Goal: Task Accomplishment & Management: Manage account settings

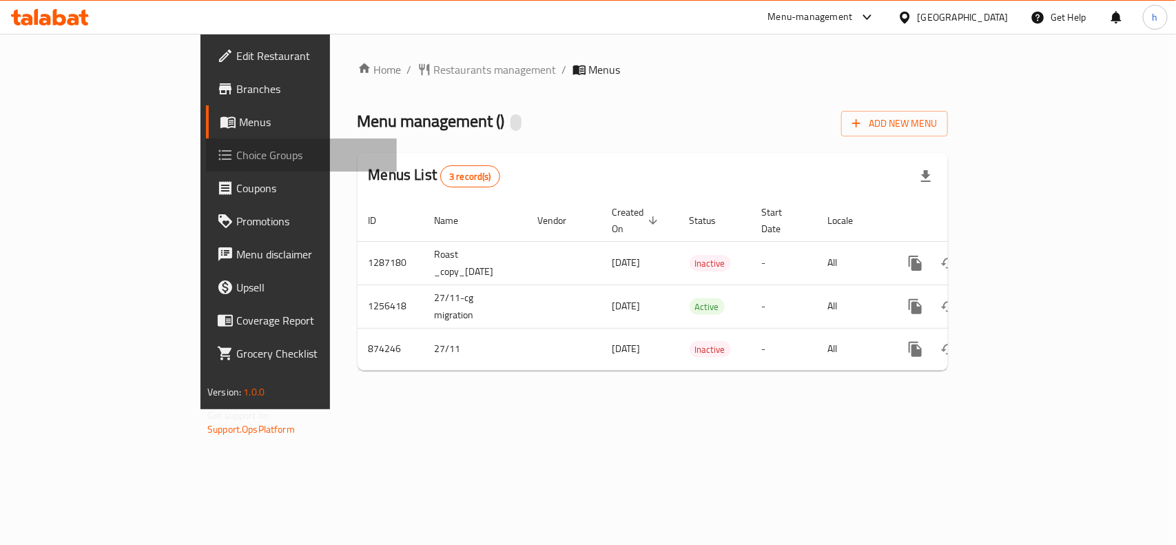
click at [236, 158] on span "Choice Groups" at bounding box center [311, 155] width 150 height 17
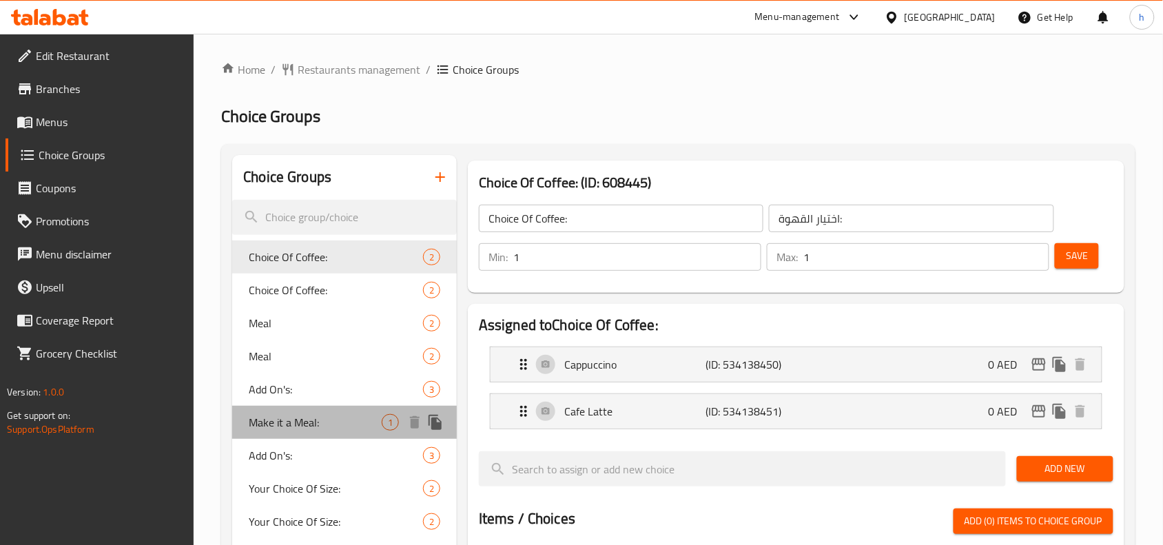
click at [308, 422] on span "Make it a Meal:" at bounding box center [315, 422] width 133 height 17
type input "Make it a Meal:"
type input "اجعلها وجبة:"
type input "0"
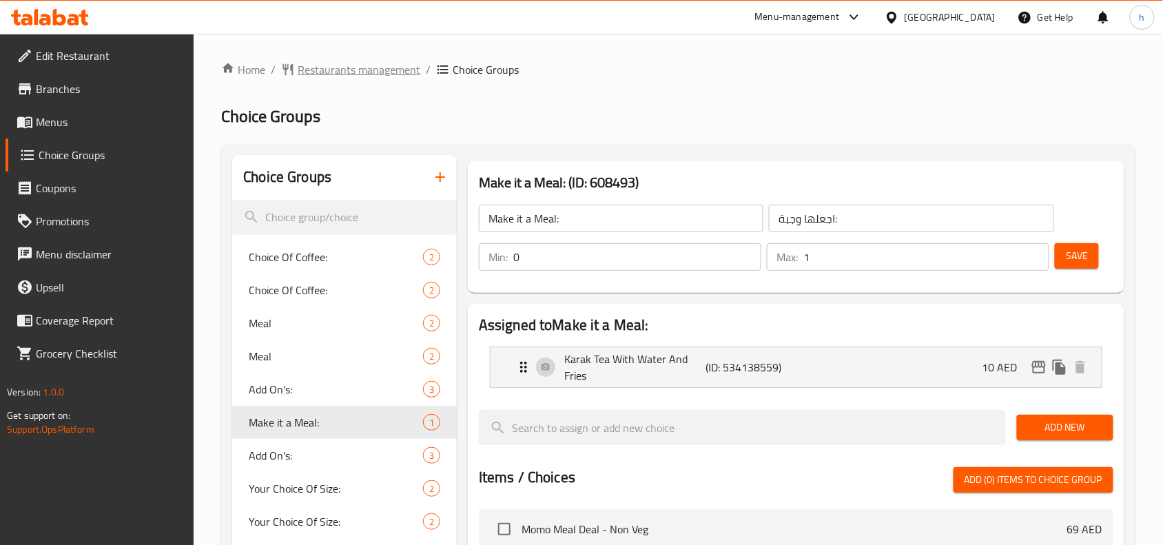
click at [329, 61] on span "Restaurants management" at bounding box center [359, 69] width 123 height 17
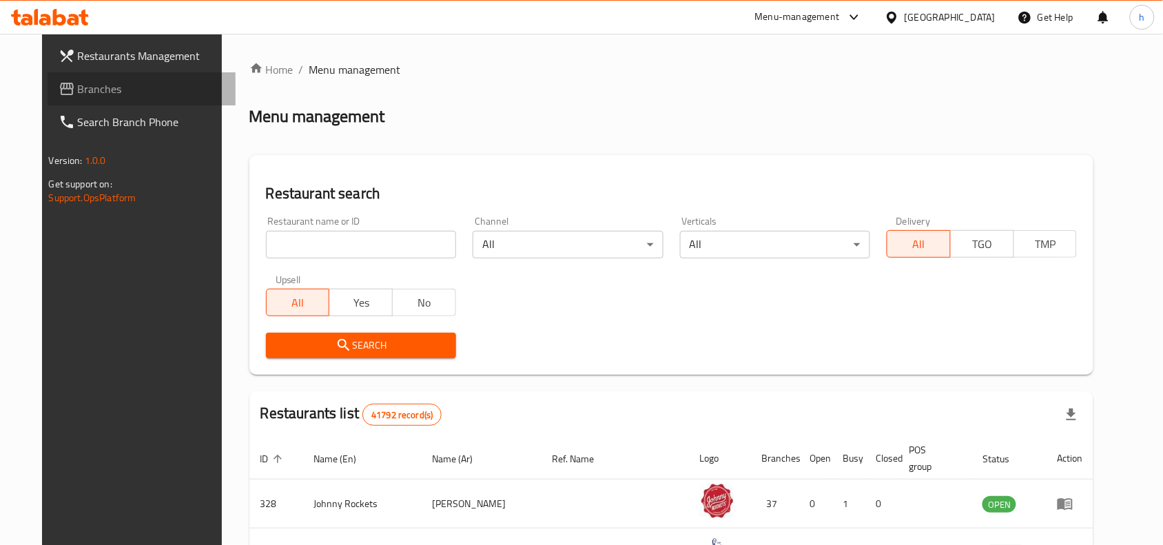
click at [76, 100] on link "Branches" at bounding box center [142, 88] width 189 height 33
